Goal: Find specific page/section: Find specific page/section

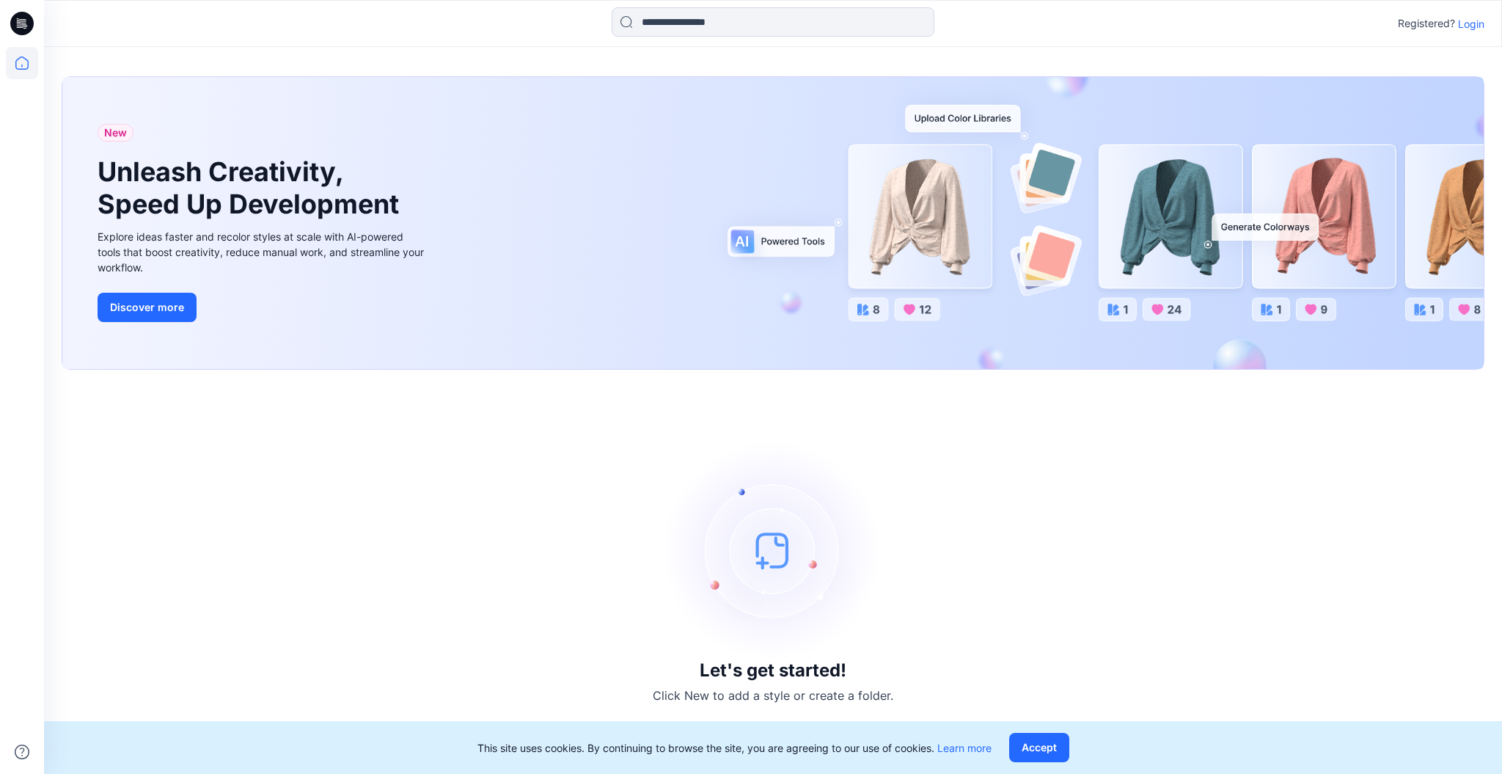
click at [1469, 24] on p "Login" at bounding box center [1471, 23] width 26 height 15
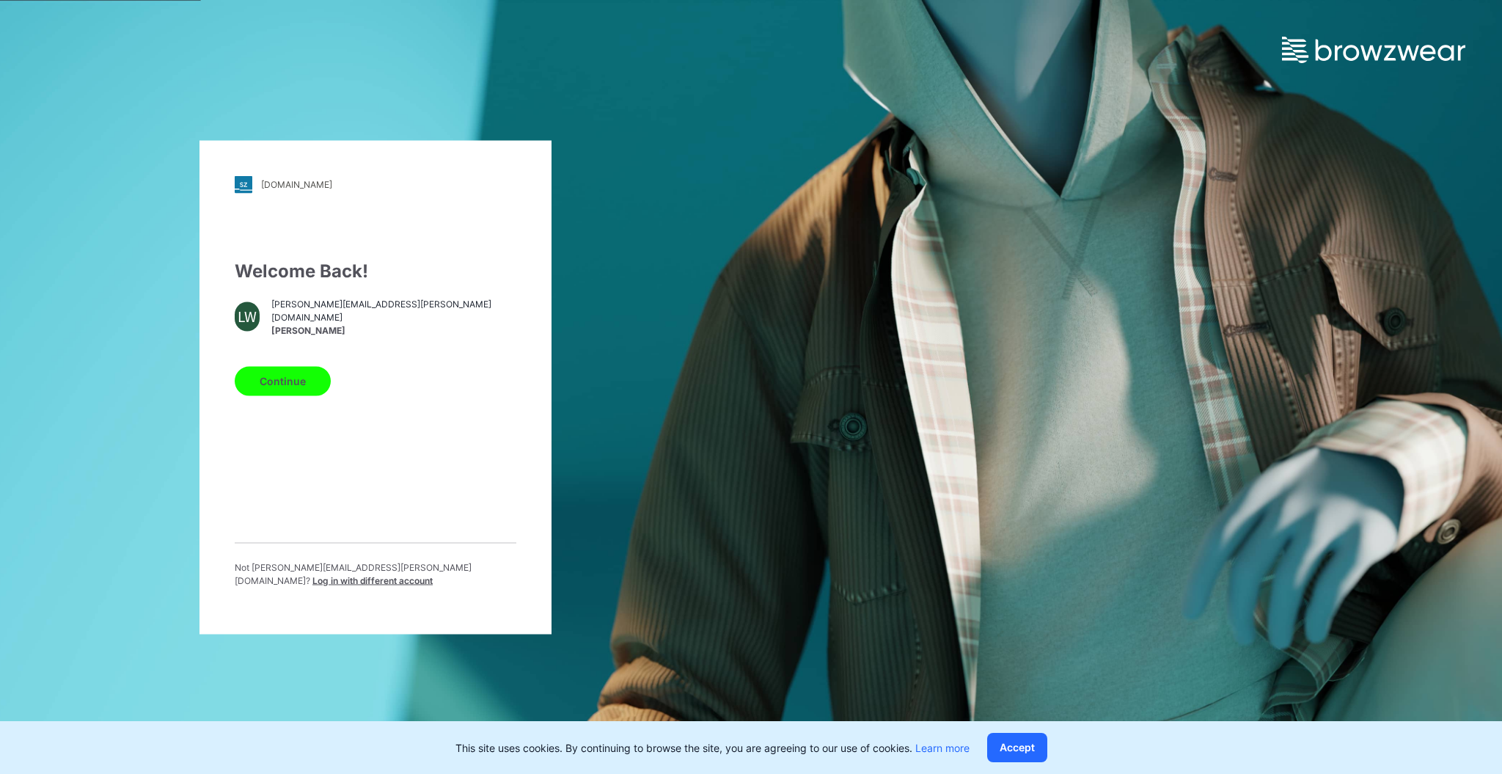
click at [315, 378] on button "Continue" at bounding box center [283, 380] width 96 height 29
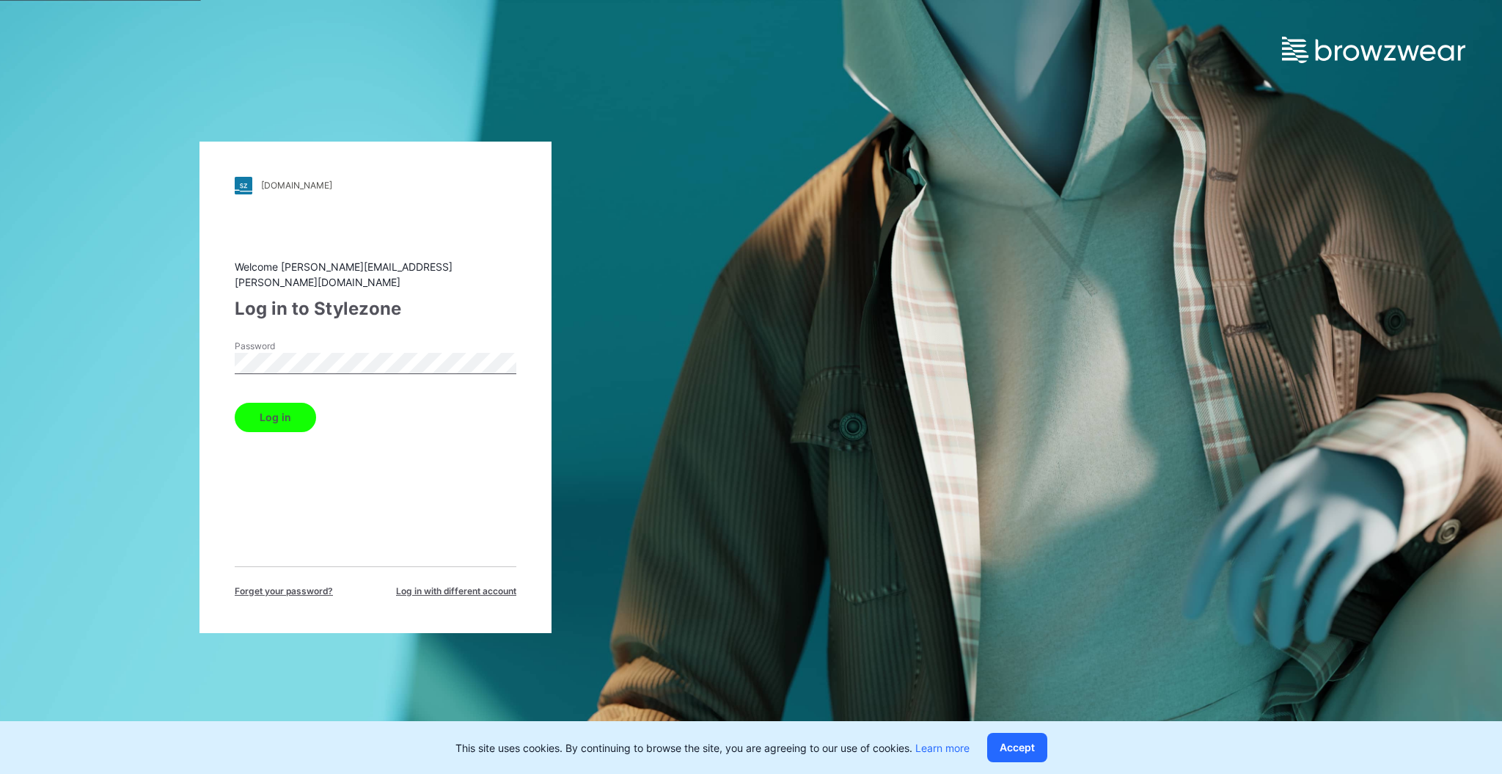
click at [312, 413] on button "Log in" at bounding box center [275, 417] width 81 height 29
click at [294, 406] on div "Log in" at bounding box center [376, 414] width 282 height 35
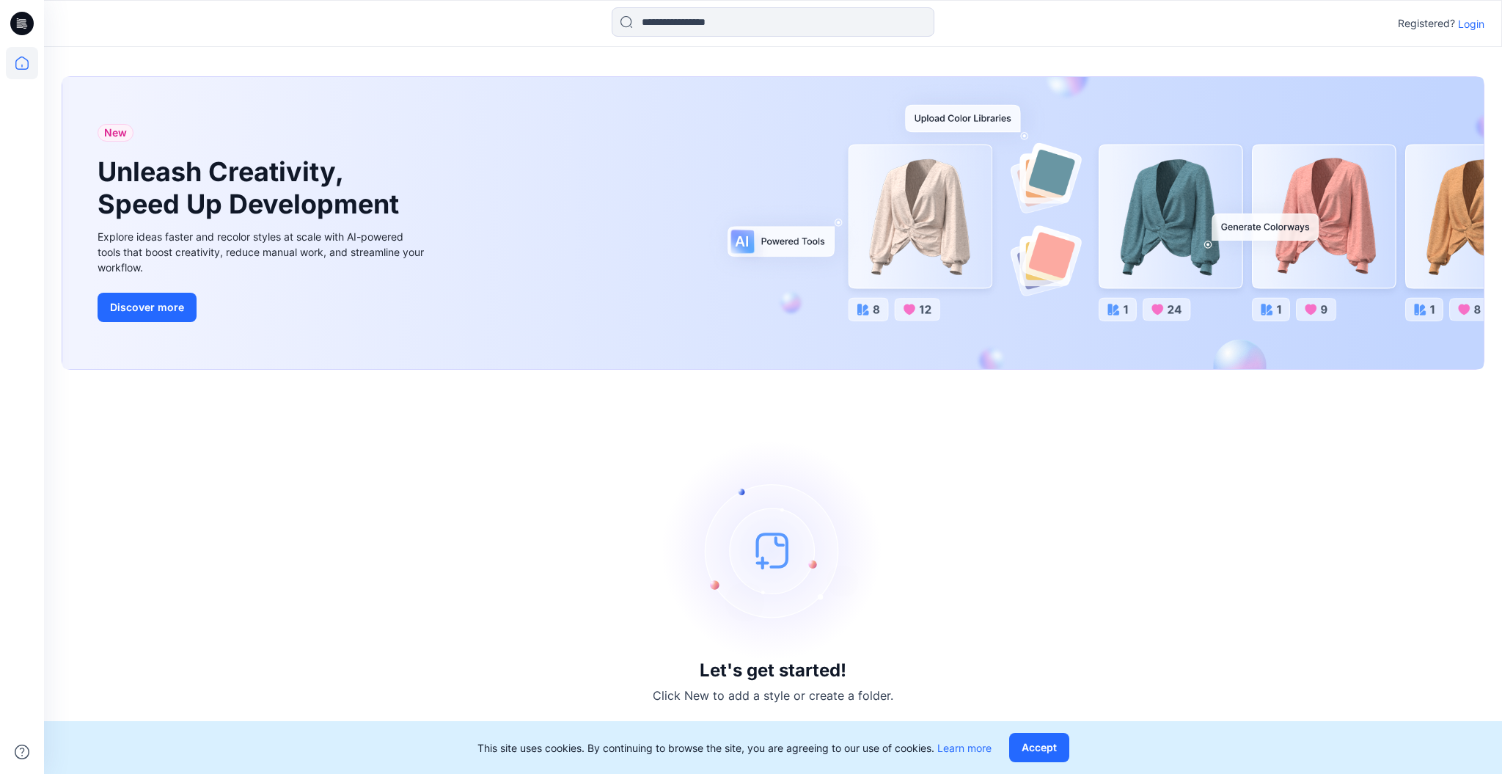
click at [1475, 20] on p "Login" at bounding box center [1471, 23] width 26 height 15
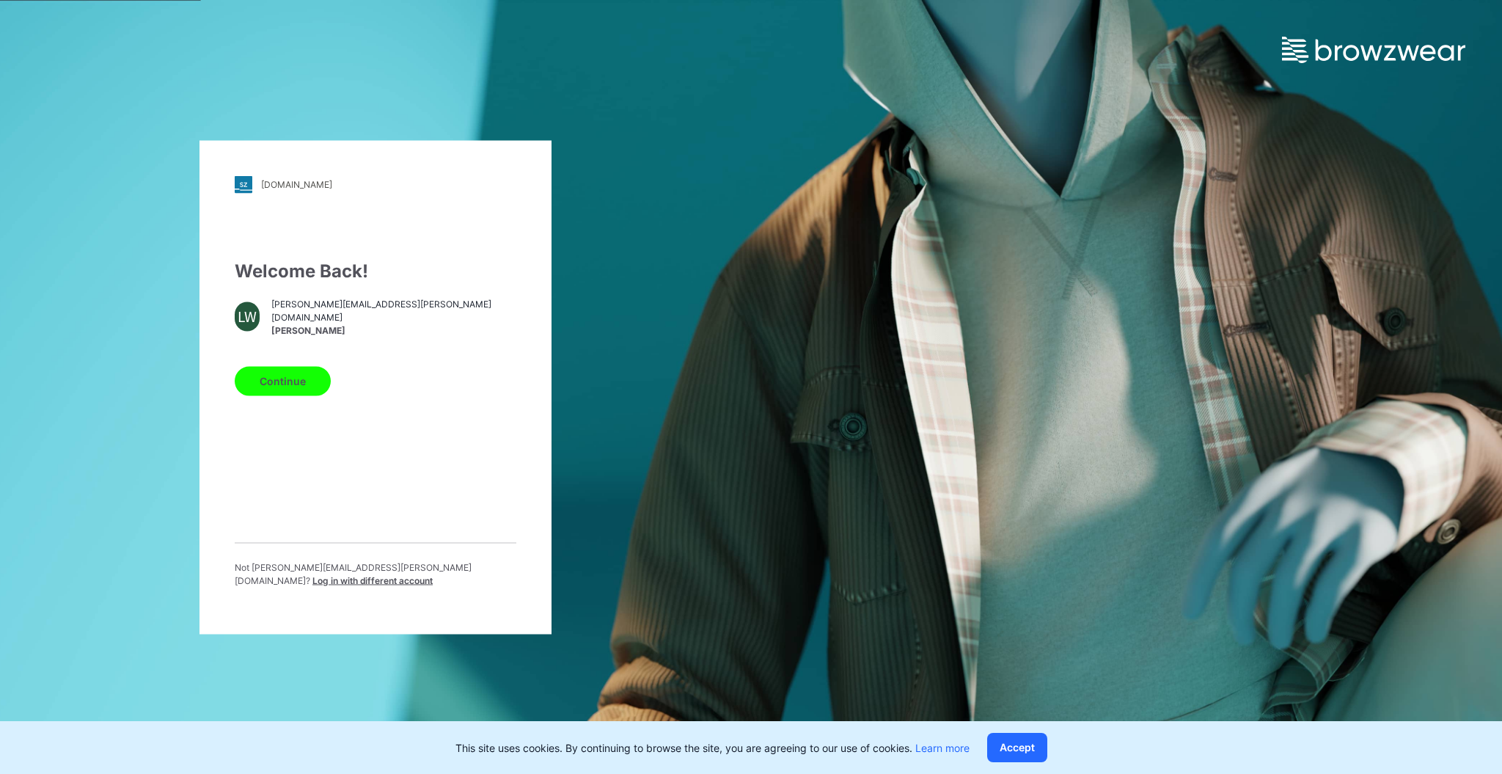
click at [298, 395] on button "Continue" at bounding box center [283, 380] width 96 height 29
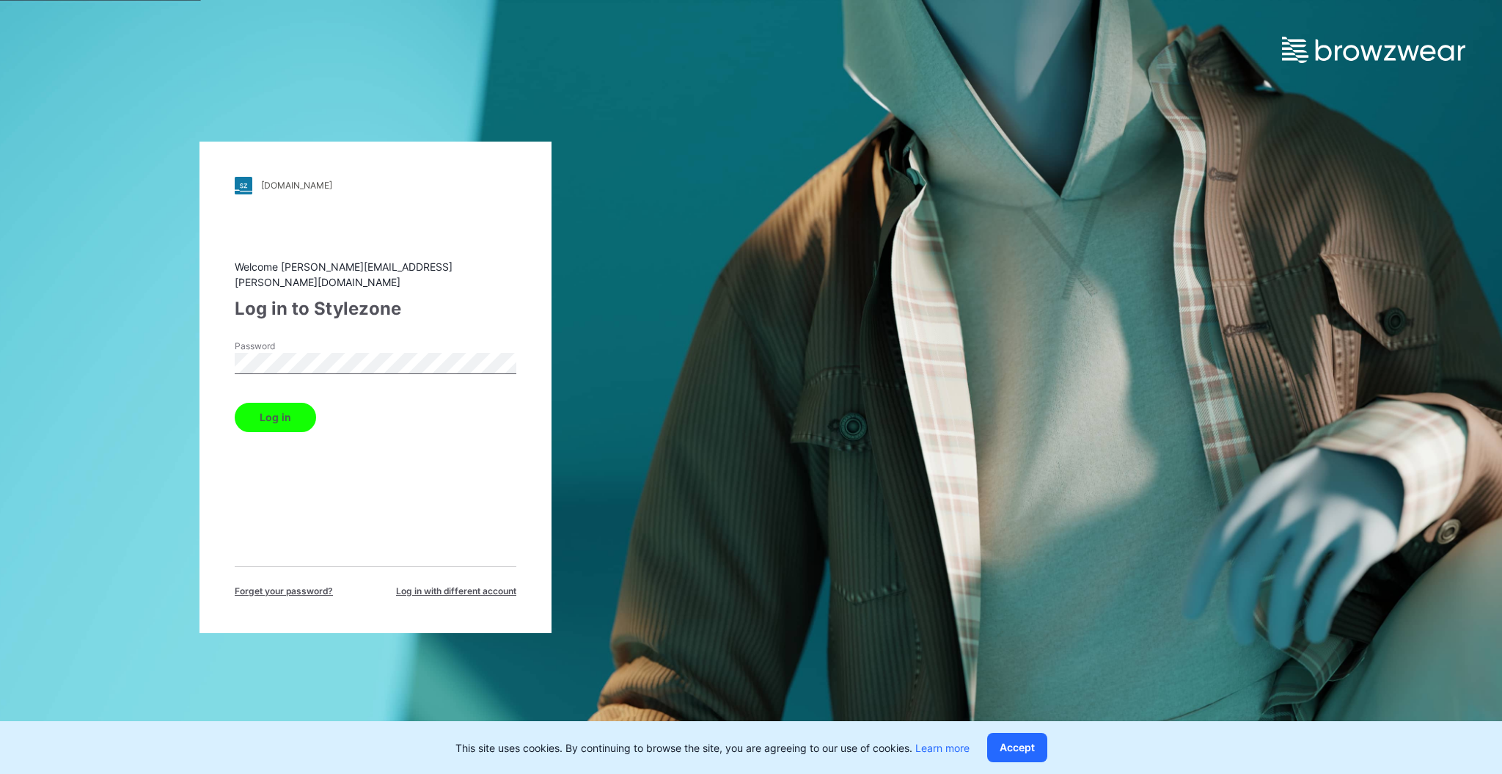
click at [200, 414] on div "walmart.stylezone.com Loading... Welcome libby.wilson@samsclub.com Log in to St…" at bounding box center [375, 387] width 352 height 491
click at [277, 425] on div "Welcome libby.wilson@samsclub.com Log in to Stylezone Password Log in Forget yo…" at bounding box center [376, 428] width 282 height 339
click at [284, 403] on button "Log in" at bounding box center [275, 417] width 81 height 29
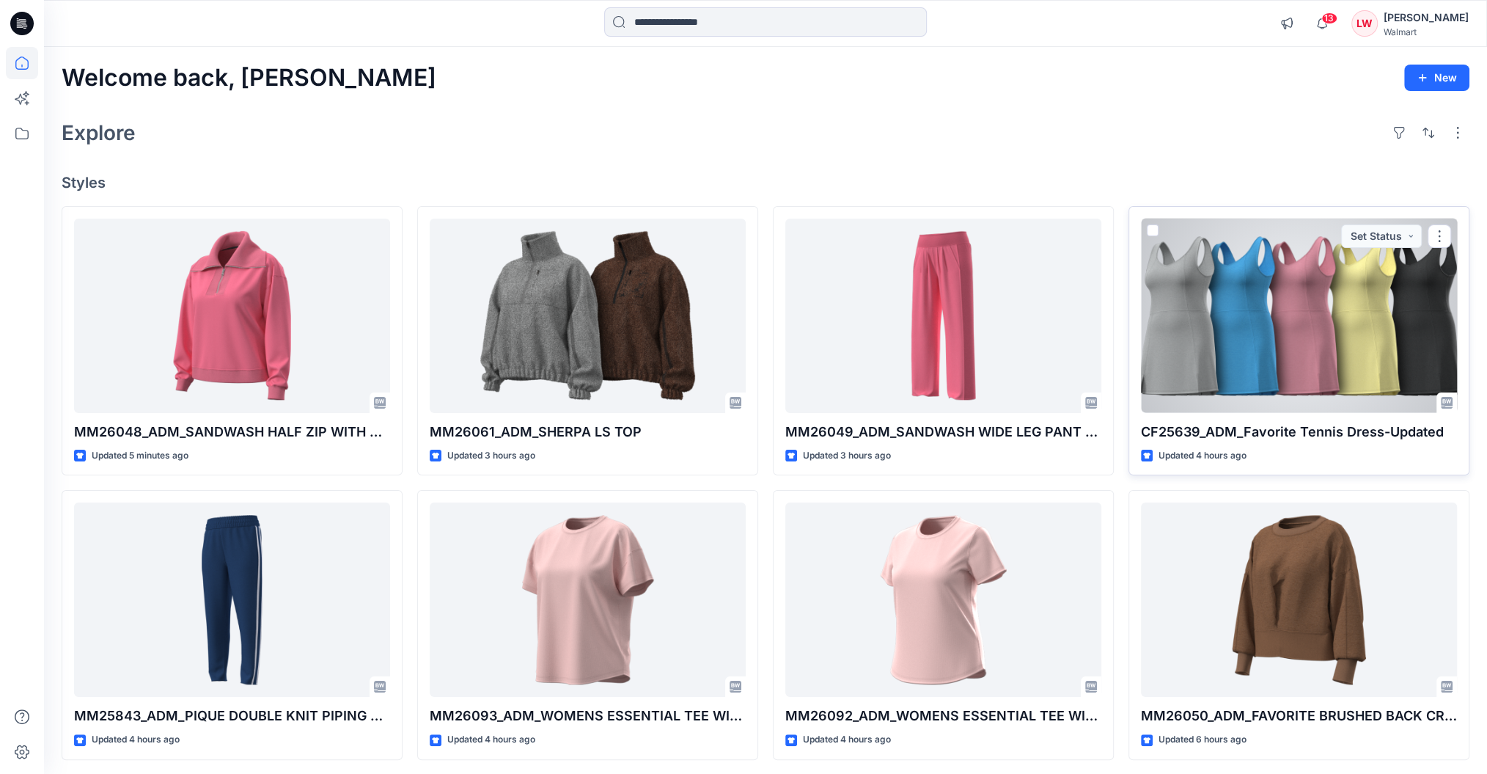
click at [1205, 310] on div at bounding box center [1299, 316] width 316 height 194
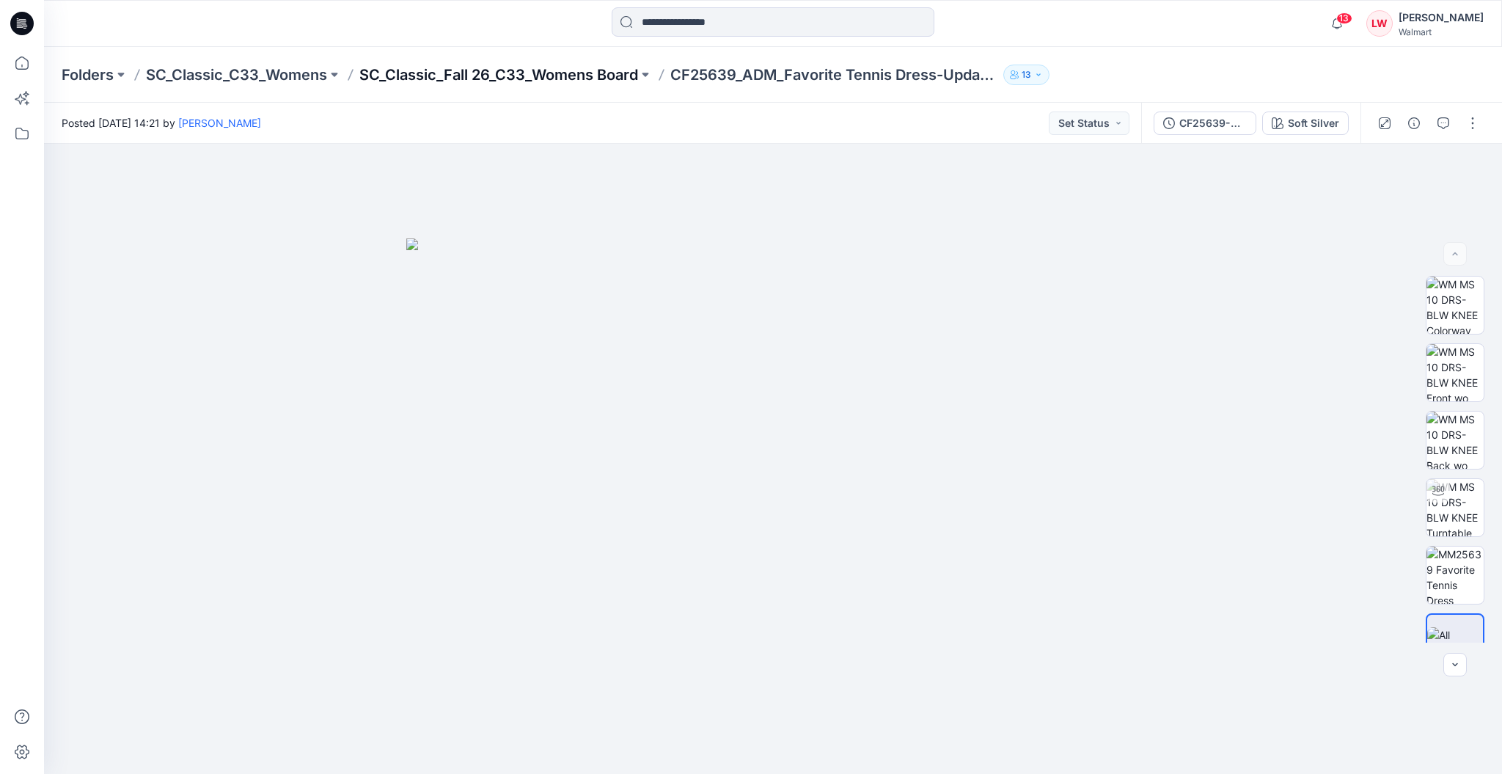
click at [601, 70] on p "SC_Classic_Fall 26_C33_Womens Board" at bounding box center [498, 75] width 279 height 21
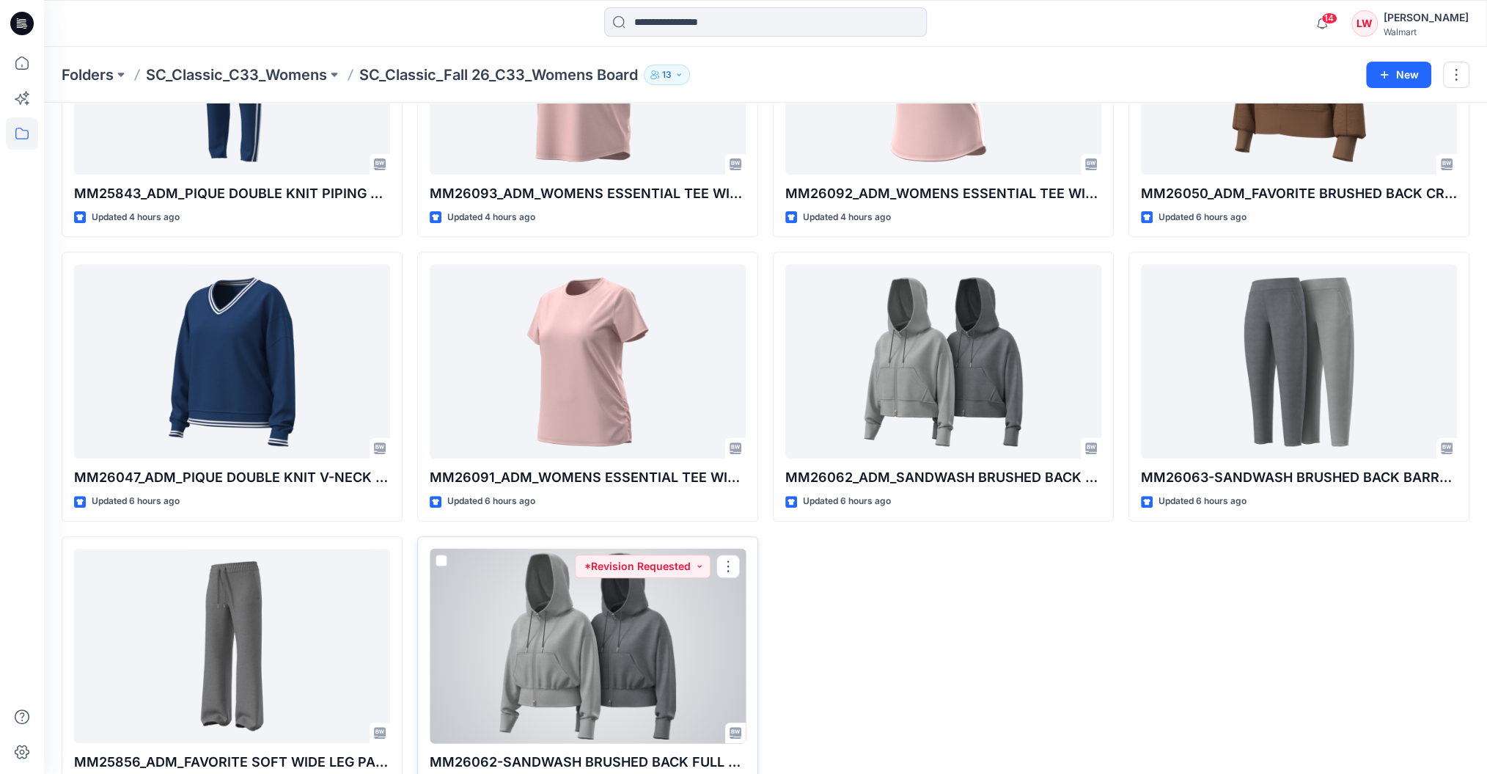
scroll to position [529, 0]
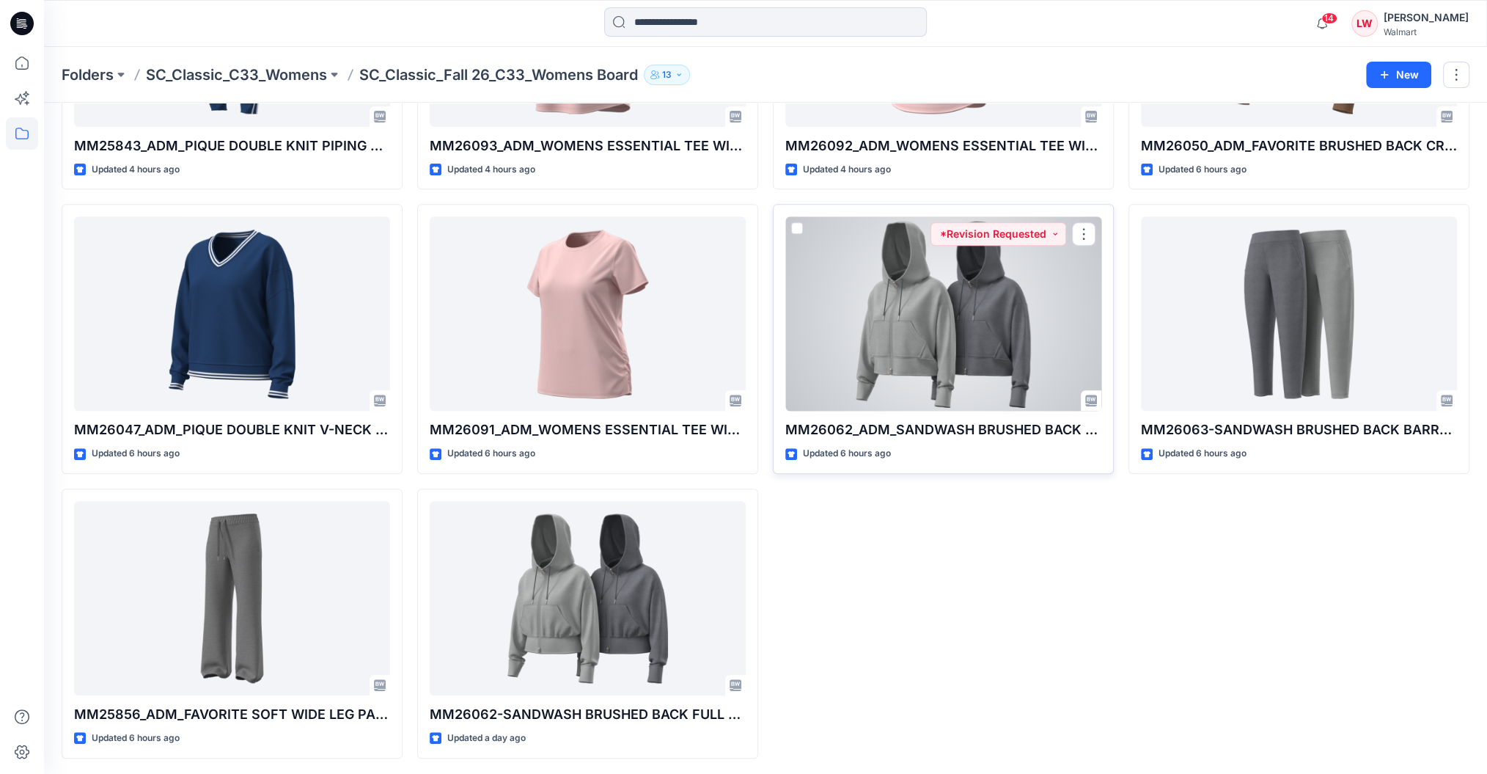
click at [921, 366] on div at bounding box center [944, 313] width 316 height 194
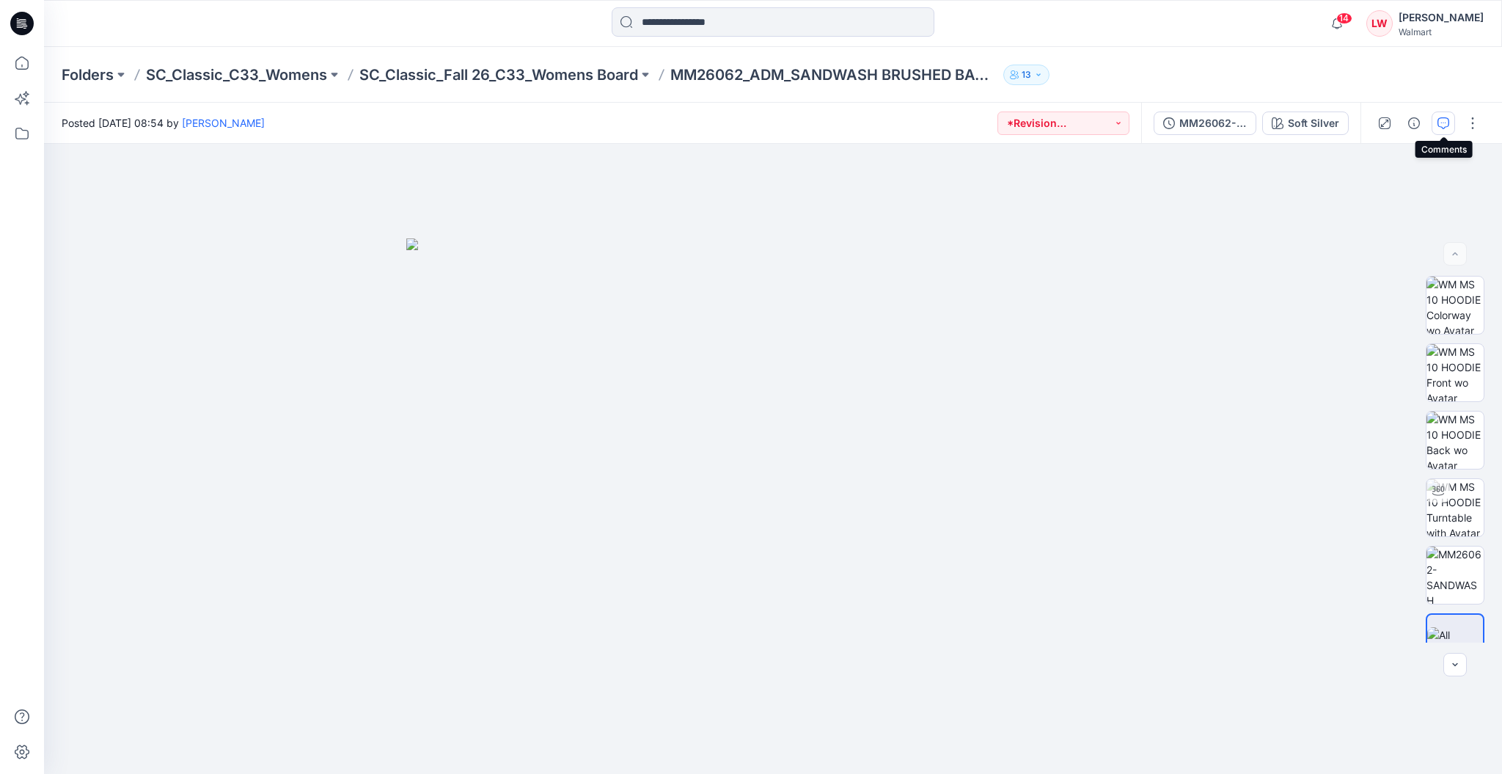
click at [1444, 122] on icon "button" at bounding box center [1444, 123] width 12 height 12
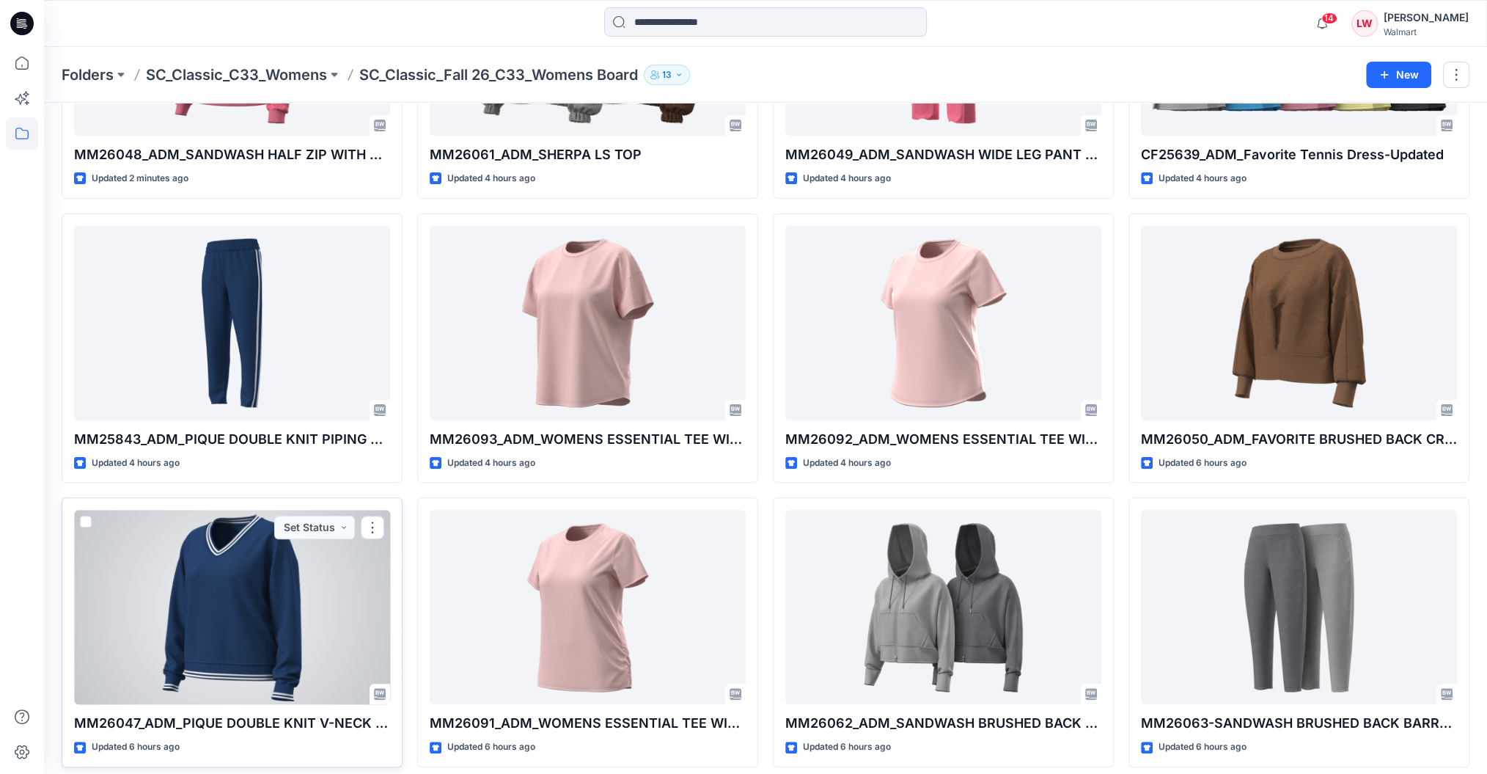
scroll to position [333, 0]
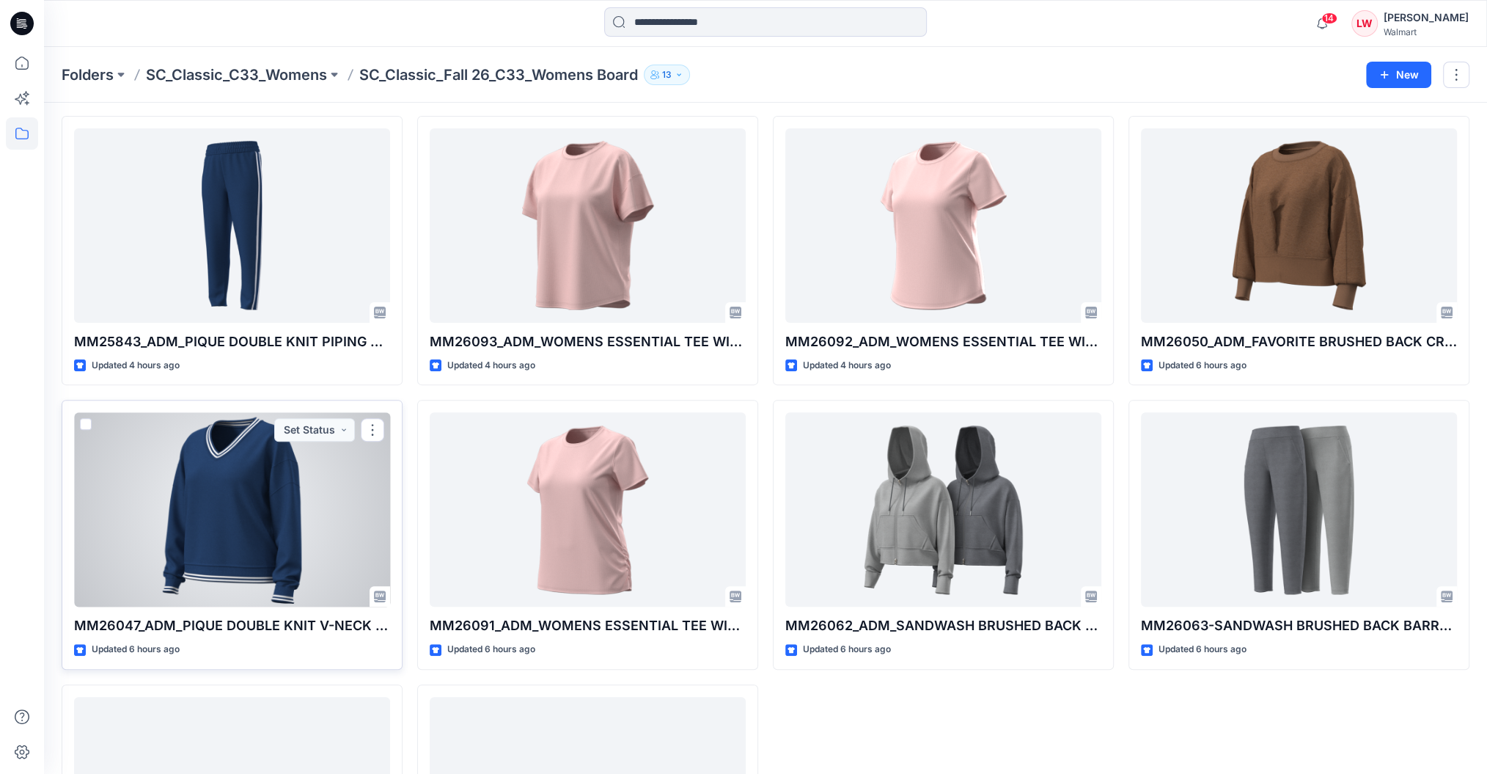
click at [308, 545] on div at bounding box center [232, 509] width 316 height 194
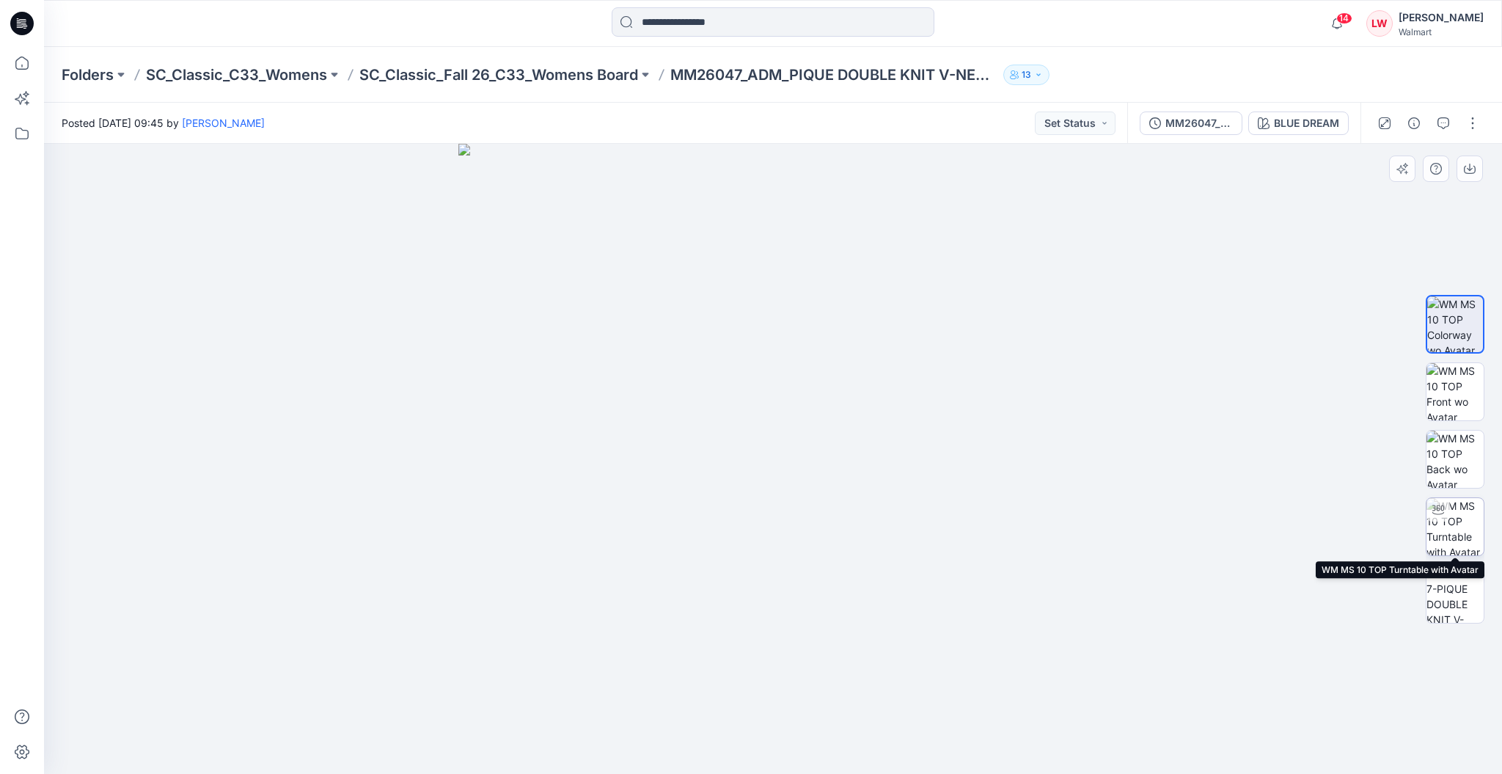
click at [1468, 531] on img at bounding box center [1455, 526] width 57 height 57
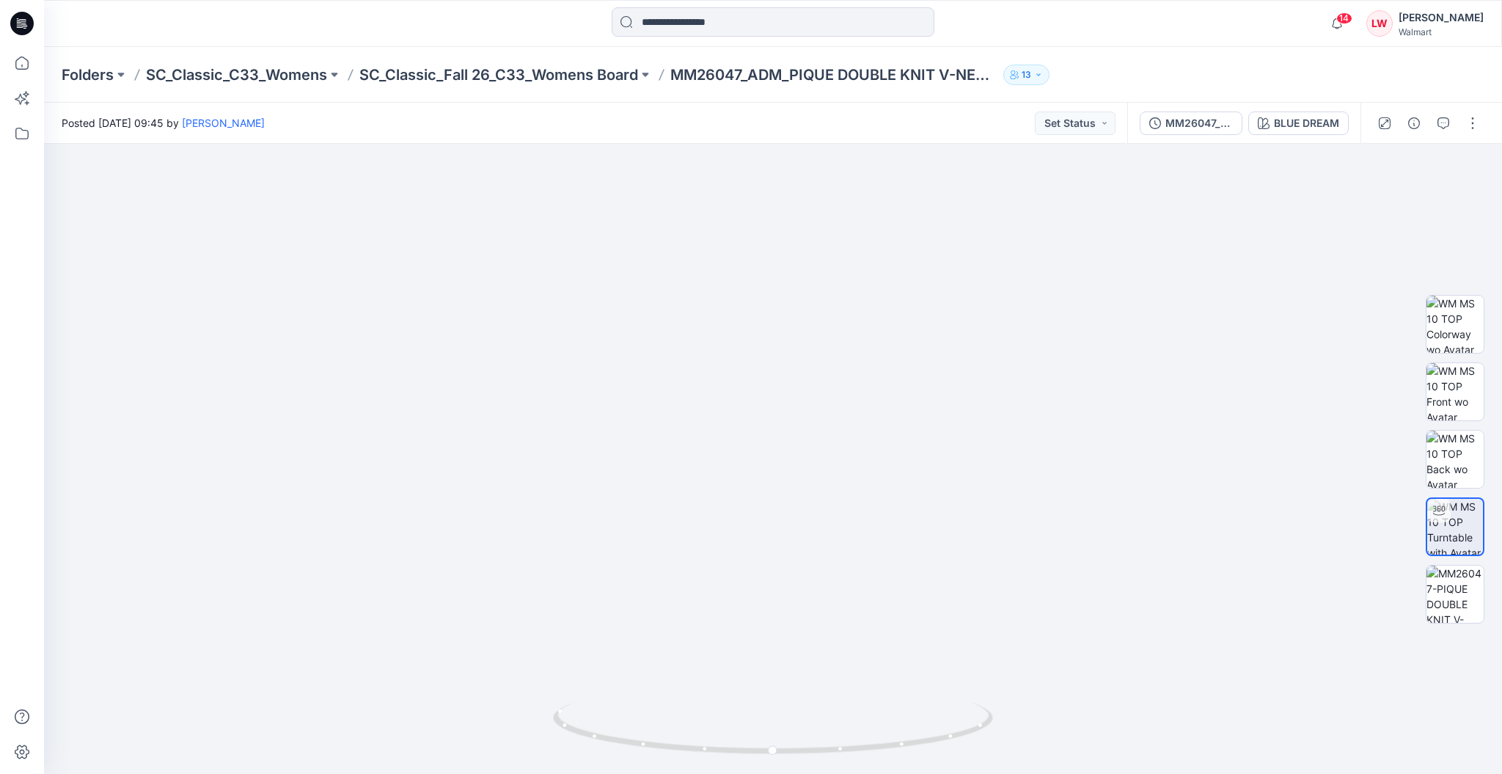
drag, startPoint x: 909, startPoint y: 670, endPoint x: 884, endPoint y: 819, distance: 151.0
drag, startPoint x: 971, startPoint y: 719, endPoint x: 925, endPoint y: 759, distance: 61.3
click at [925, 759] on div at bounding box center [773, 736] width 440 height 73
drag, startPoint x: 782, startPoint y: 754, endPoint x: 893, endPoint y: 762, distance: 111.8
click at [893, 762] on div at bounding box center [773, 736] width 440 height 73
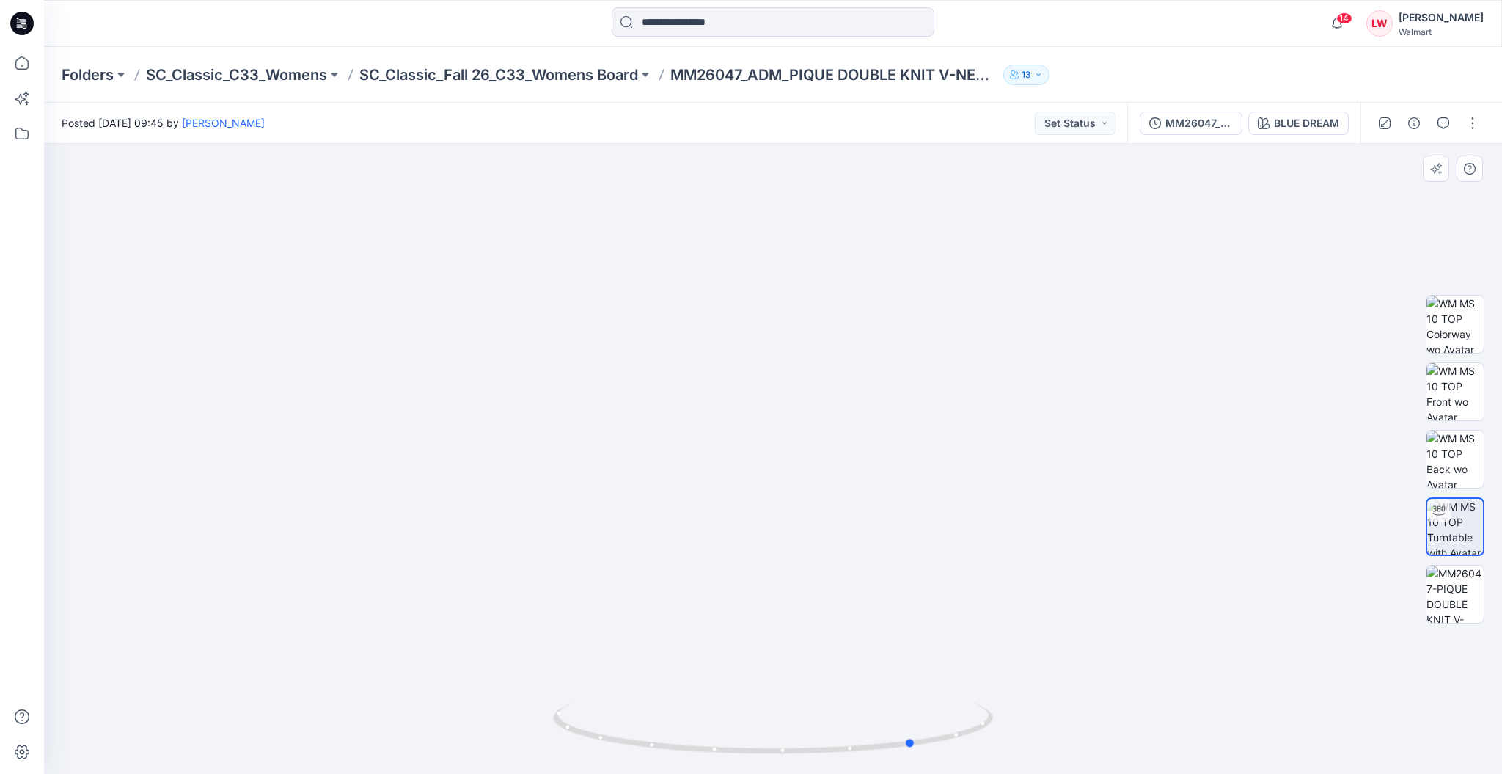
drag, startPoint x: 647, startPoint y: 747, endPoint x: 725, endPoint y: 762, distance: 79.1
click at [725, 762] on div at bounding box center [773, 736] width 440 height 73
click at [1456, 596] on img at bounding box center [1455, 593] width 57 height 57
click at [1446, 516] on div at bounding box center [1438, 509] width 23 height 23
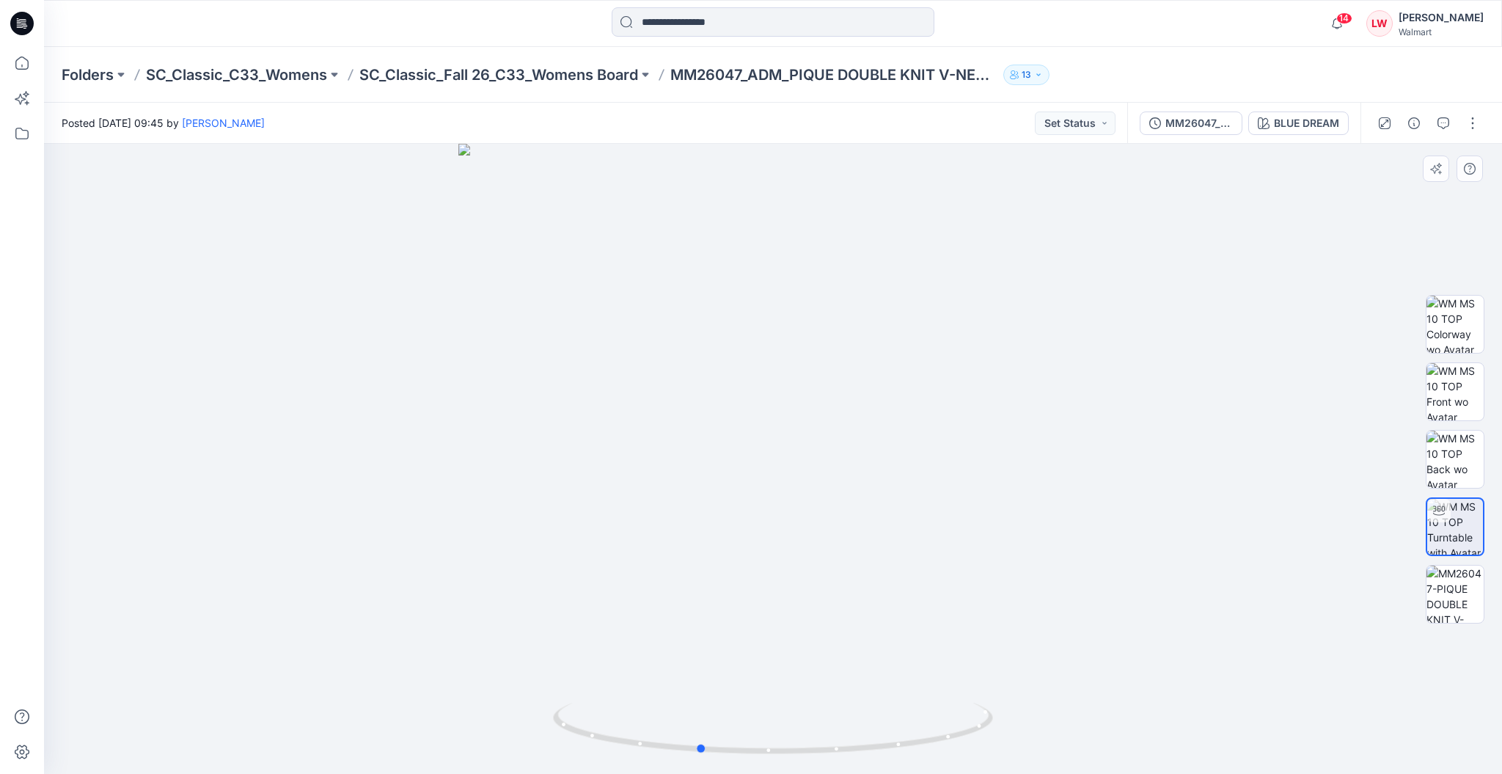
drag, startPoint x: 945, startPoint y: 733, endPoint x: 871, endPoint y: 761, distance: 78.9
click at [871, 761] on div at bounding box center [773, 459] width 1458 height 630
drag, startPoint x: 959, startPoint y: 733, endPoint x: 821, endPoint y: 737, distance: 138.0
click at [821, 737] on icon at bounding box center [775, 730] width 444 height 55
drag, startPoint x: 868, startPoint y: 368, endPoint x: 849, endPoint y: 548, distance: 180.7
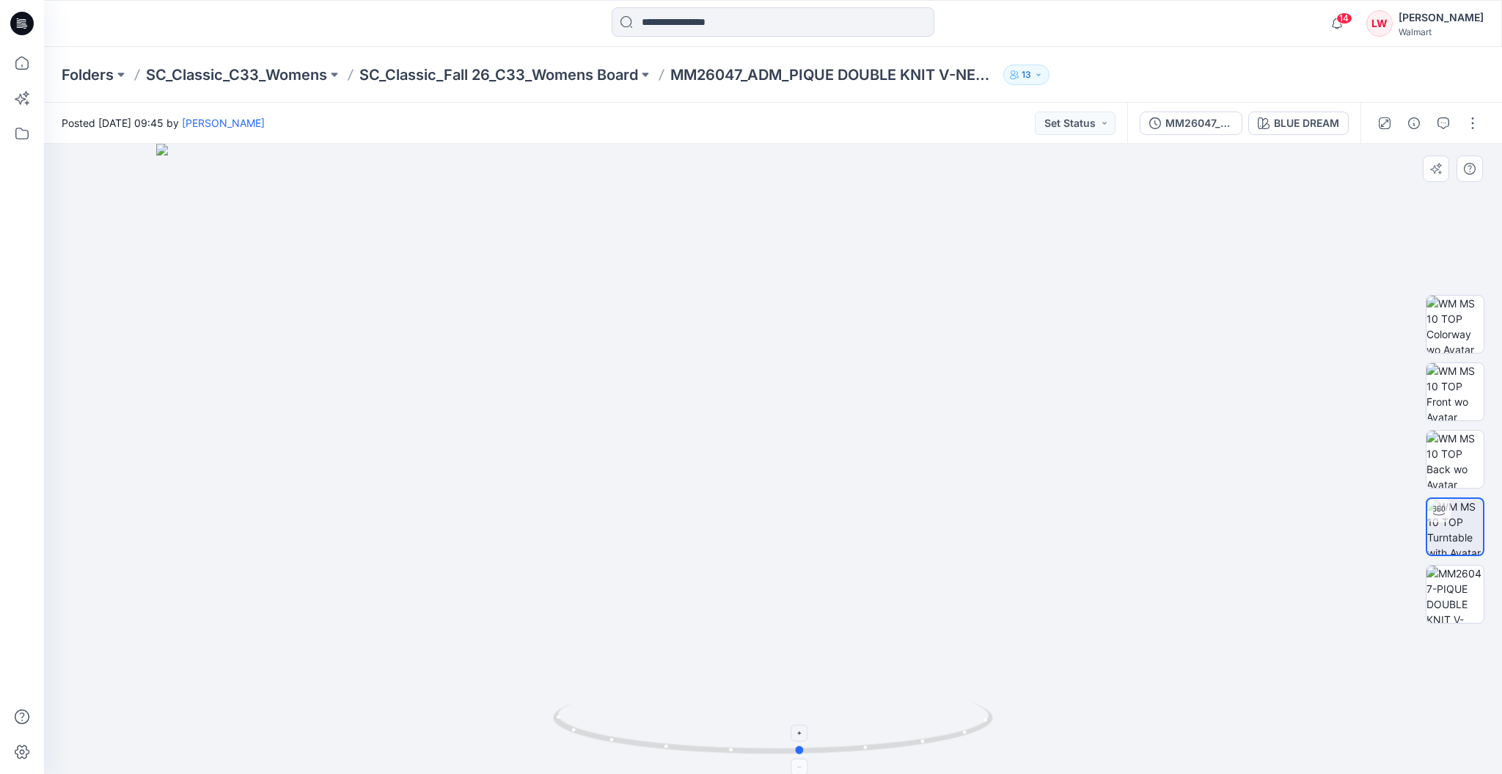
drag, startPoint x: 968, startPoint y: 735, endPoint x: 784, endPoint y: 730, distance: 184.1
click at [784, 730] on icon at bounding box center [775, 730] width 444 height 55
drag, startPoint x: 908, startPoint y: 747, endPoint x: 819, endPoint y: 755, distance: 89.0
click at [819, 755] on icon at bounding box center [775, 730] width 444 height 55
drag, startPoint x: 593, startPoint y: 741, endPoint x: 696, endPoint y: 750, distance: 103.1
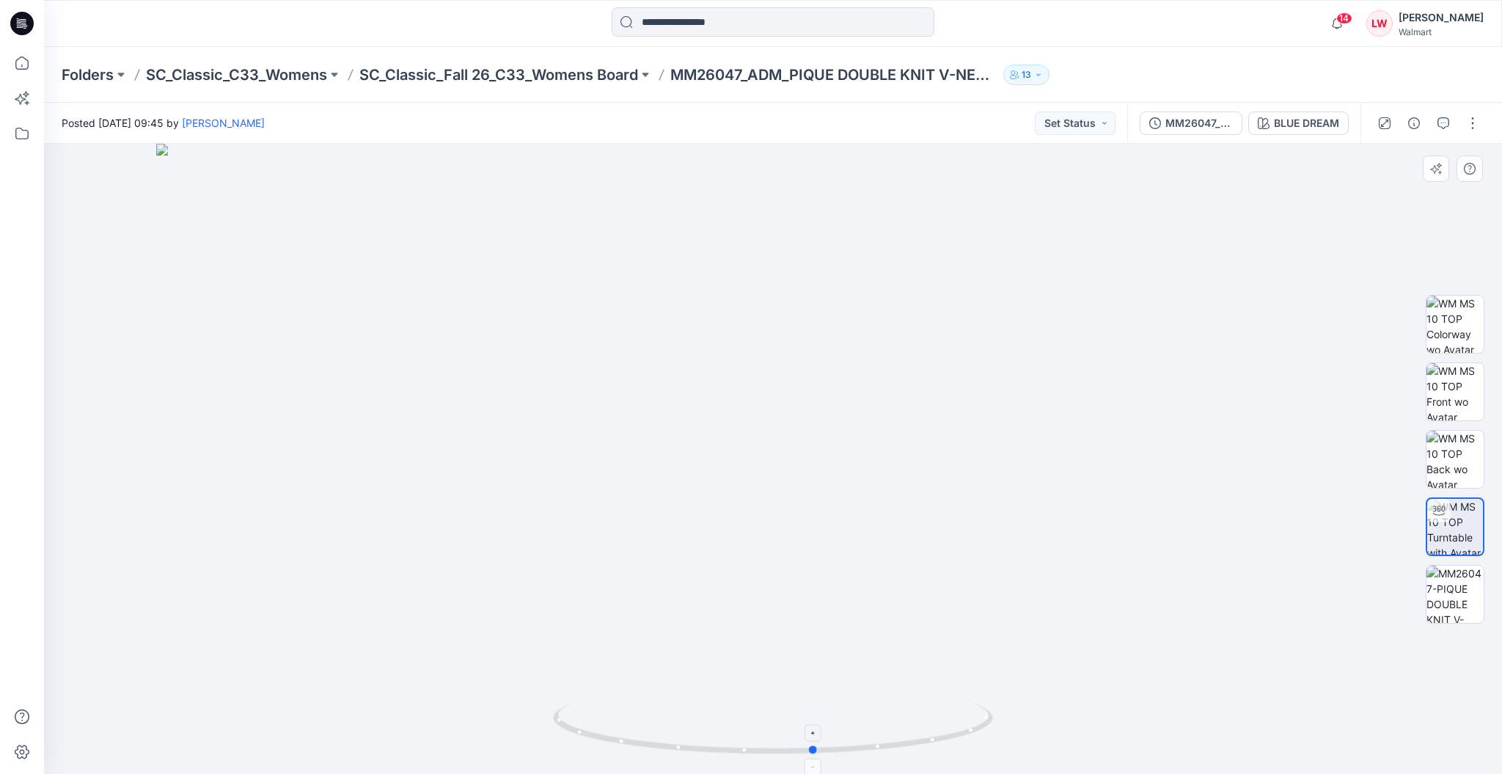
click at [696, 750] on icon at bounding box center [775, 730] width 444 height 55
drag, startPoint x: 953, startPoint y: 725, endPoint x: 884, endPoint y: 755, distance: 75.2
click at [884, 755] on icon at bounding box center [775, 730] width 444 height 55
drag, startPoint x: 977, startPoint y: 744, endPoint x: 886, endPoint y: 752, distance: 91.3
click at [885, 752] on icon at bounding box center [775, 730] width 444 height 55
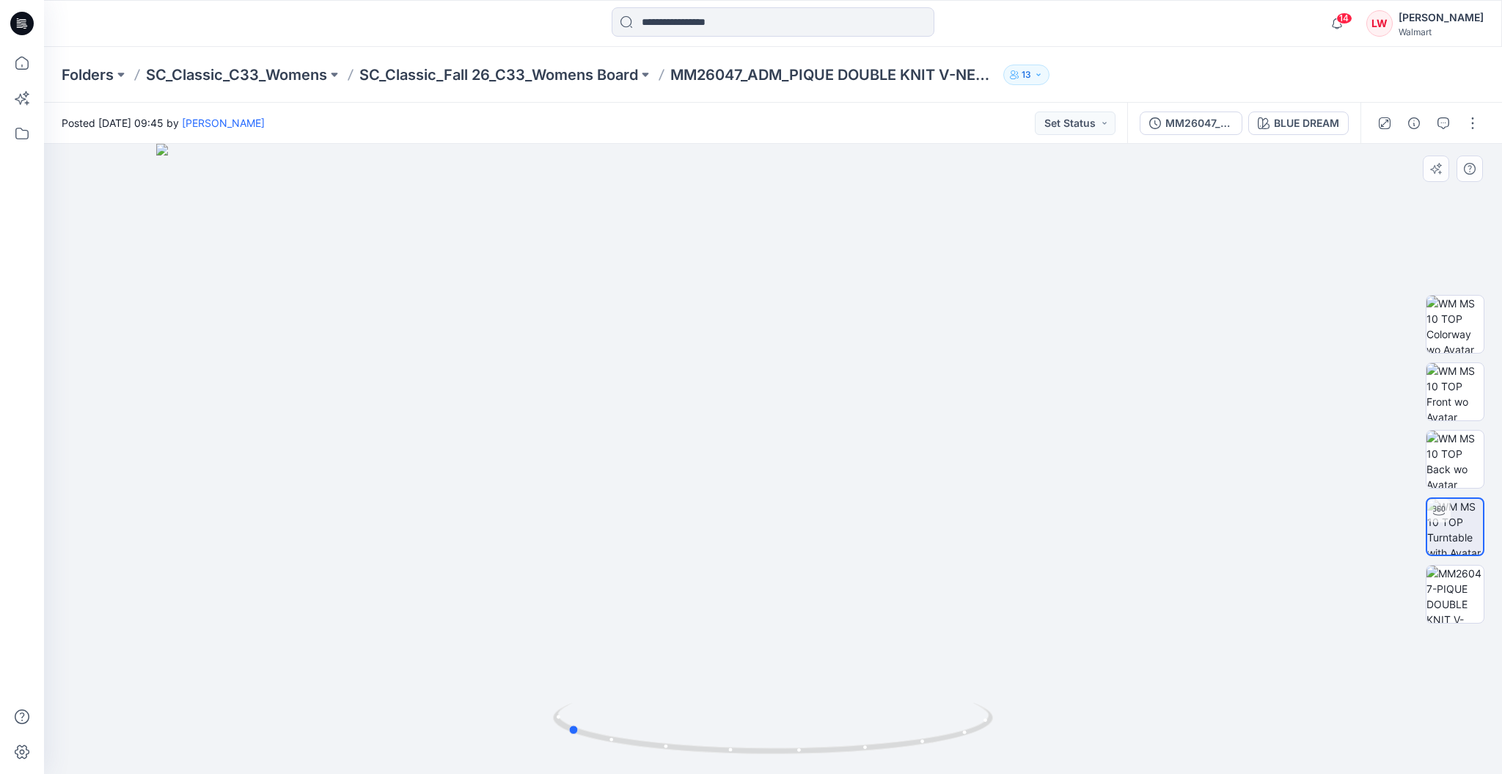
drag, startPoint x: 948, startPoint y: 746, endPoint x: 865, endPoint y: 766, distance: 85.4
click at [865, 766] on div at bounding box center [773, 736] width 440 height 73
drag, startPoint x: 927, startPoint y: 748, endPoint x: 885, endPoint y: 752, distance: 42.7
click at [885, 752] on icon at bounding box center [775, 730] width 444 height 55
drag, startPoint x: 822, startPoint y: 754, endPoint x: 863, endPoint y: 761, distance: 40.9
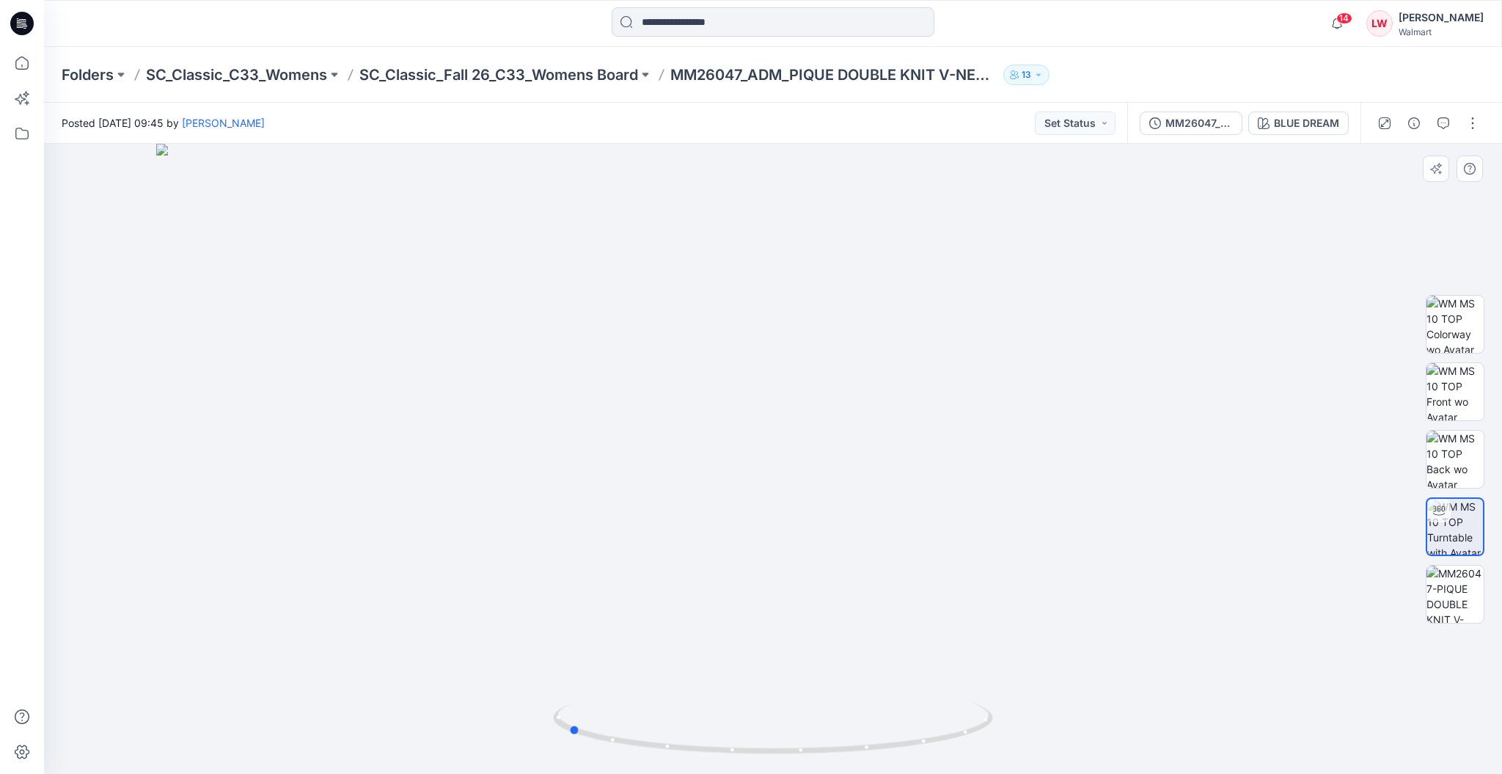
click at [863, 761] on div at bounding box center [773, 736] width 440 height 73
drag, startPoint x: 863, startPoint y: 748, endPoint x: 1078, endPoint y: 717, distance: 217.2
click at [1078, 717] on div at bounding box center [773, 459] width 1458 height 630
drag, startPoint x: 945, startPoint y: 746, endPoint x: 753, endPoint y: 725, distance: 193.3
click at [753, 725] on icon at bounding box center [775, 730] width 444 height 55
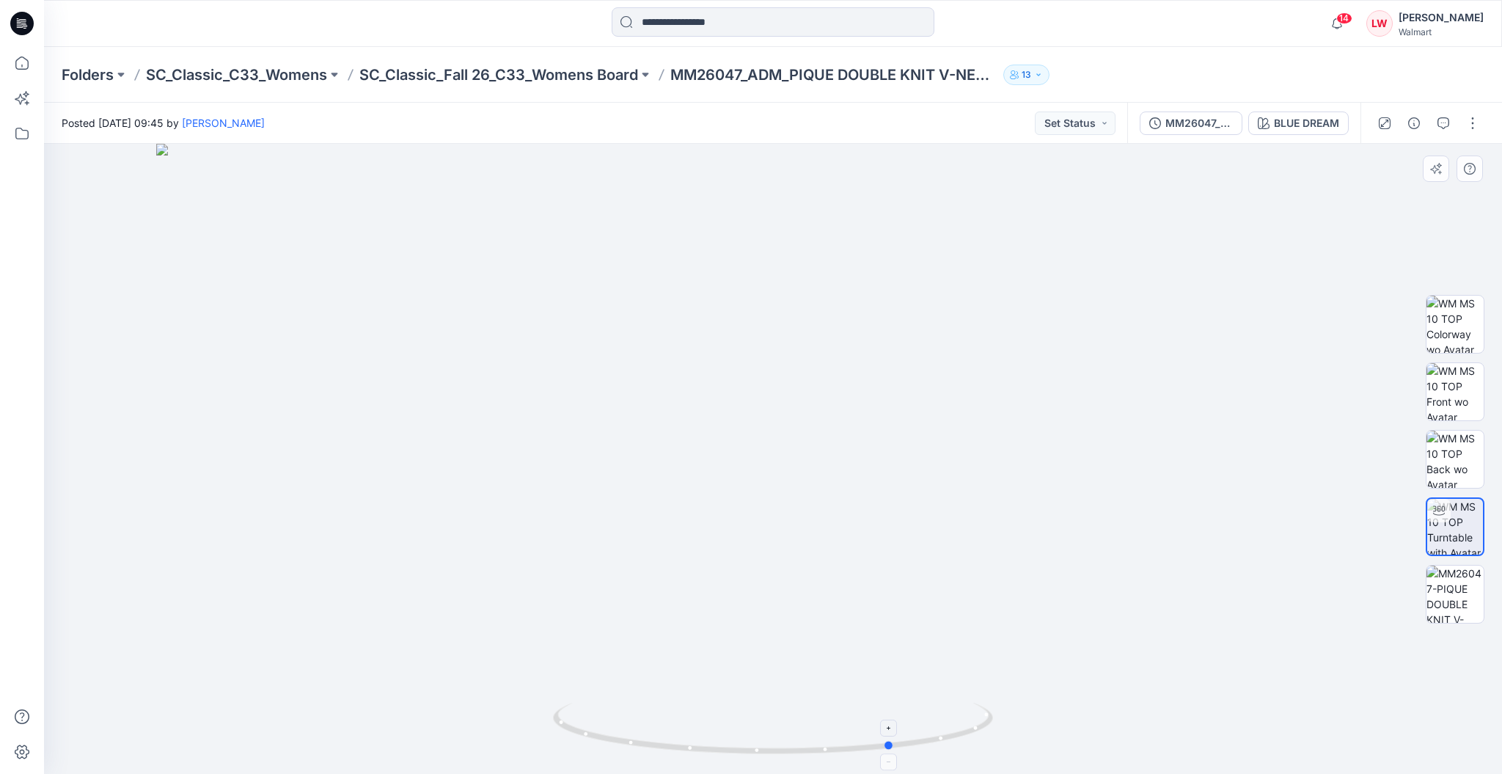
drag, startPoint x: 922, startPoint y: 726, endPoint x: 785, endPoint y: 710, distance: 138.1
click at [785, 710] on icon at bounding box center [775, 730] width 444 height 55
drag, startPoint x: 929, startPoint y: 727, endPoint x: 881, endPoint y: 732, distance: 48.7
click at [881, 732] on icon at bounding box center [775, 730] width 444 height 55
click at [1462, 584] on img at bounding box center [1455, 593] width 57 height 57
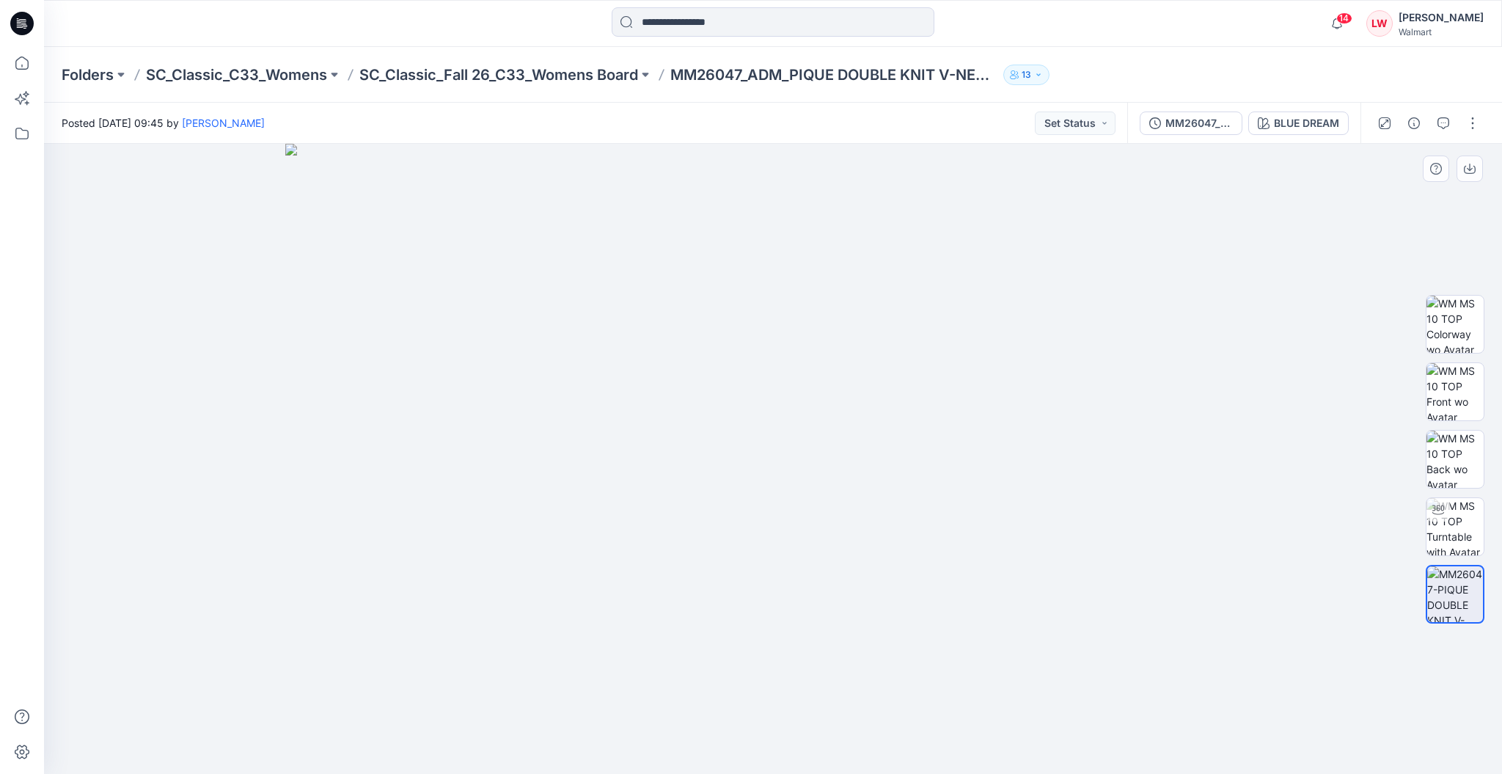
drag, startPoint x: 1061, startPoint y: 533, endPoint x: 1060, endPoint y: 664, distance: 130.6
click at [576, 78] on p "SC_Classic_Fall 26_C33_Womens Board" at bounding box center [498, 75] width 279 height 21
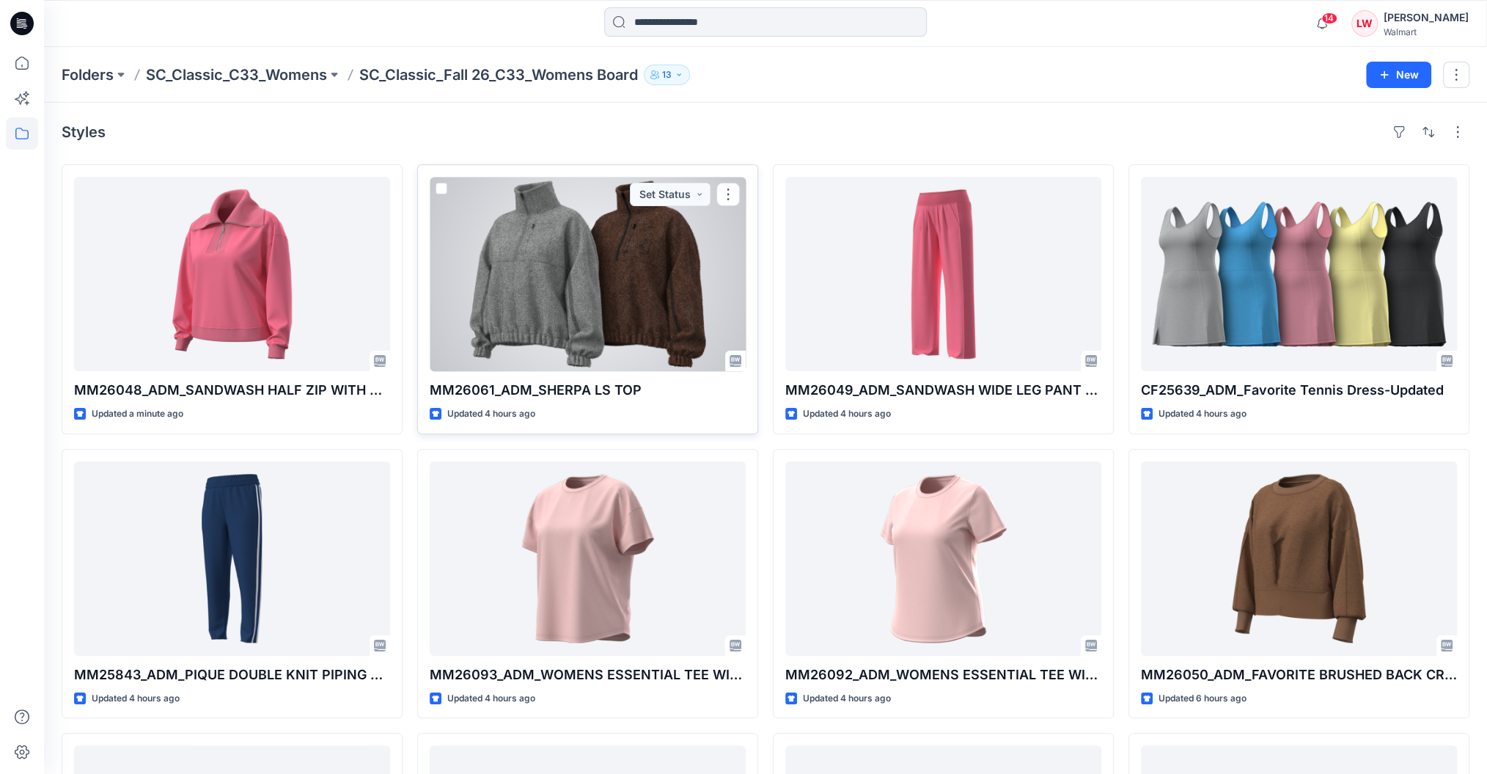
scroll to position [98, 0]
